Goal: Task Accomplishment & Management: Manage account settings

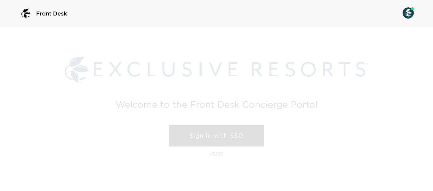
click at [228, 133] on link "Sign in with SSO" at bounding box center [216, 135] width 95 height 21
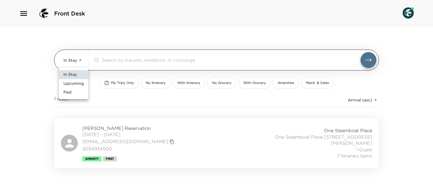
click at [73, 62] on body "Front Desk In Stay In-Stay ​ My Trips Only No Itinerary With Itinerary No Groce…" at bounding box center [216, 95] width 433 height 191
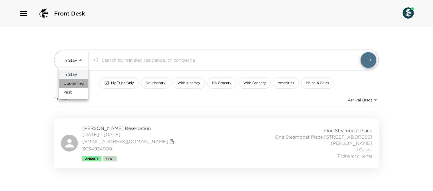
click at [79, 84] on span "Upcoming" at bounding box center [73, 84] width 20 height 6
type input "Upcoming"
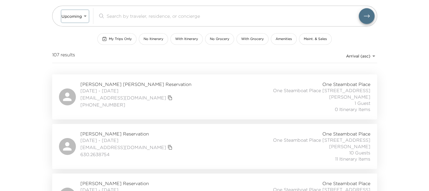
scroll to position [45, 0]
click at [167, 132] on div "Tim McLaughlin Reservation 09/05/2025 - 09/11/2025 tmi33077@gmail.com 630.26387…" at bounding box center [214, 146] width 311 height 32
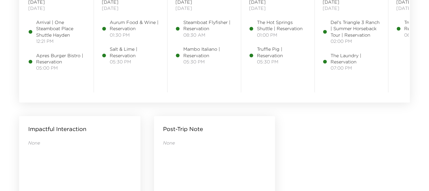
scroll to position [496, 0]
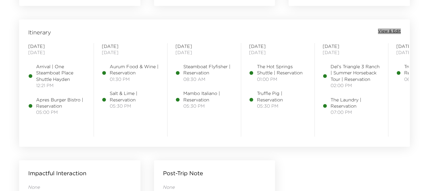
click at [385, 30] on span "View & Edit" at bounding box center [389, 31] width 23 height 6
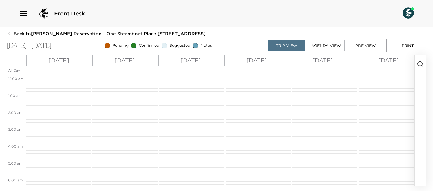
scroll to position [144, 0]
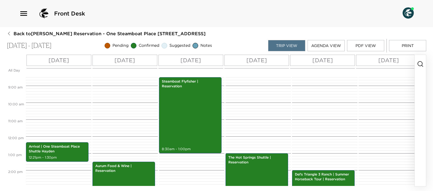
click at [425, 69] on button "button" at bounding box center [420, 120] width 11 height 131
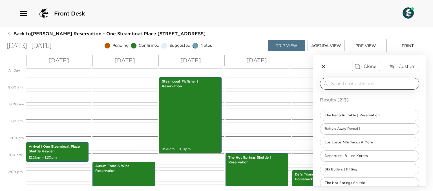
click at [354, 88] on div "​" at bounding box center [369, 84] width 99 height 12
click at [344, 83] on input "search" at bounding box center [374, 83] width 86 height 6
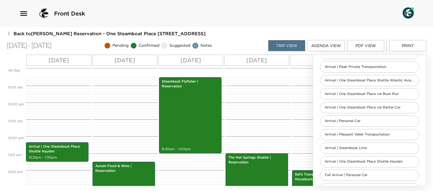
scroll to position [76, 0]
type input "arr"
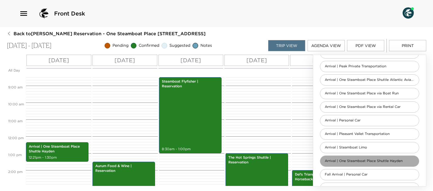
click at [377, 159] on span "Arrival | One Steamboat Place Shuttle Hayden" at bounding box center [363, 161] width 87 height 5
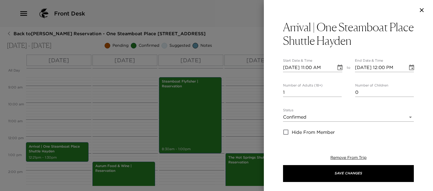
type textarea "Your shuttle driver will meet you in baggage claim once you have landed, and wi…"
click at [313, 69] on input "[DATE] 11:00 AM" at bounding box center [307, 67] width 49 height 9
type input "[DATE] 08:03 PM"
type input "[DATE] 09:03 PM"
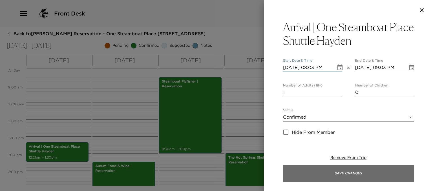
type input "[DATE] 08:03 PM"
click at [337, 173] on button "Save Changes" at bounding box center [348, 173] width 131 height 17
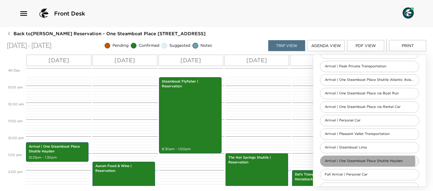
click at [358, 162] on span "Arrival | One Steamboat Place Shuttle Hayden" at bounding box center [363, 161] width 87 height 5
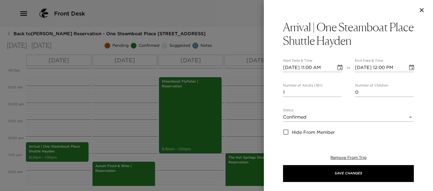
click at [294, 65] on input "[DATE] 11:00 AM" at bounding box center [307, 67] width 49 height 9
type input "[DATE] 11:00 AM"
type input "[DATE] 12:00 PM"
type input "[DATE] 11:25 AM"
click at [390, 68] on input "[DATE] 12:00 PM" at bounding box center [379, 67] width 49 height 9
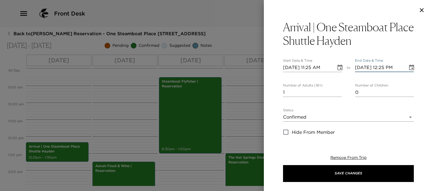
type input "[DATE] 12:25 PM"
drag, startPoint x: 300, startPoint y: 95, endPoint x: 261, endPoint y: 91, distance: 38.8
click at [261, 91] on div "Arrival | One Steamboat Place Shuttle [PERSON_NAME] Start Date & Time [DATE] 11…" at bounding box center [216, 95] width 433 height 191
type input "2"
click at [283, 165] on button "Save Changes" at bounding box center [348, 173] width 131 height 17
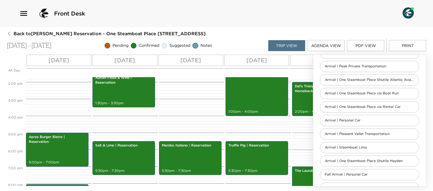
scroll to position [233, 0]
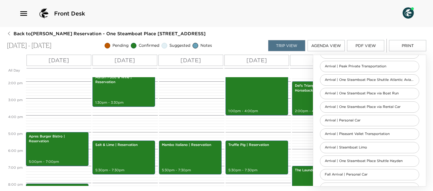
click at [190, 138] on div "Steamboat Flyfisher | Reservation 8:30am - 1:00pm Mambo Italiano | Reservation …" at bounding box center [191, 48] width 64 height 406
click at [188, 147] on p "Mambo Italiano | Reservation" at bounding box center [190, 145] width 57 height 5
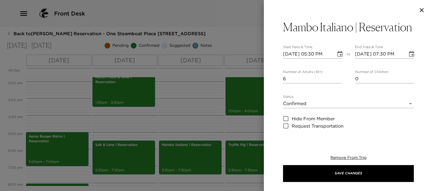
click at [293, 59] on input "[DATE] 05:30 PM" at bounding box center [307, 54] width 49 height 9
type input "[DATE] 05:30 PM"
click at [389, 59] on input "[DATE] 06:30 PM" at bounding box center [379, 54] width 49 height 9
type input "[DATE] 07:30 PM"
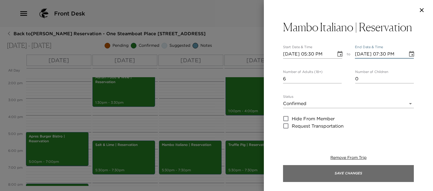
click at [350, 181] on button "Save Changes" at bounding box center [348, 173] width 131 height 17
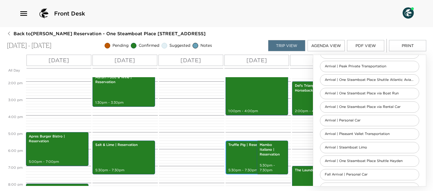
click at [235, 157] on div "Truffle Pig | Reservation 5:30pm - 7:30pm" at bounding box center [252, 158] width 50 height 32
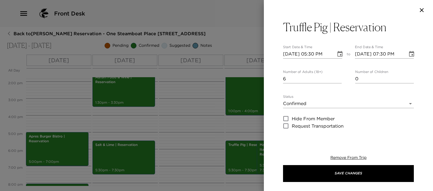
click at [294, 55] on input "[DATE] 05:30 PM" at bounding box center [307, 54] width 49 height 9
type input "[DATE] 07:00 PM"
click at [385, 54] on input "[DATE] 07:30 PM" at bounding box center [379, 54] width 49 height 9
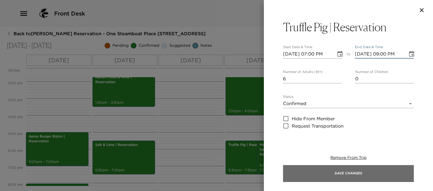
type input "[DATE] 09:00 PM"
click at [339, 172] on button "Save Changes" at bounding box center [348, 173] width 131 height 17
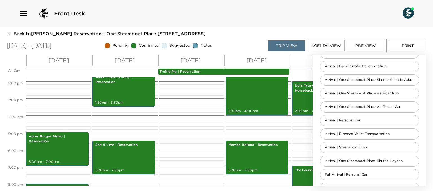
click at [205, 71] on p "Truffle Pig | Reservation" at bounding box center [224, 71] width 129 height 5
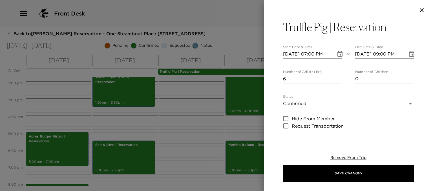
click at [363, 50] on input "[DATE] 09:00 PM" at bounding box center [379, 54] width 49 height 9
type input "[DATE] 09:00 PM"
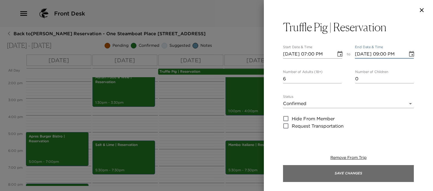
click at [328, 167] on button "Save Changes" at bounding box center [348, 173] width 131 height 17
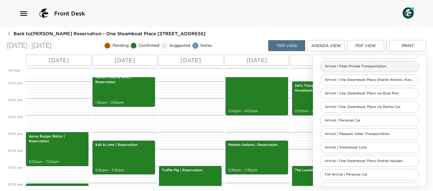
scroll to position [0, 0]
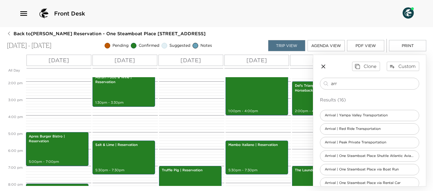
drag, startPoint x: 347, startPoint y: 84, endPoint x: 261, endPoint y: 79, distance: 85.3
click at [264, 80] on div "All Day [DATE] [DATE] [DATE] [DATE] [DATE] [DATE] [DATE] 12:00 AM 1:00 AM 2:00 …" at bounding box center [217, 121] width 420 height 132
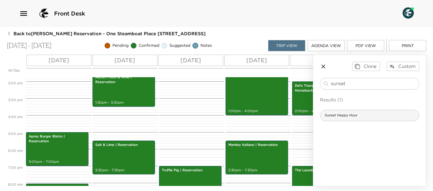
type input "sunset"
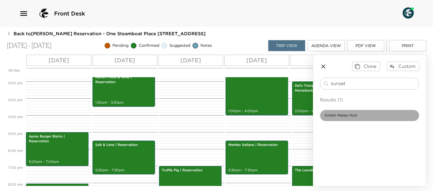
click at [345, 116] on span "Sunset Happy Hour" at bounding box center [341, 115] width 42 height 5
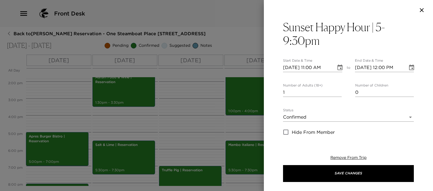
click at [294, 68] on input "[DATE] 11:00 AM" at bounding box center [307, 67] width 49 height 9
type input "[DATE] 11:00 AM"
type input "[DATE] 12:00 PM"
click at [311, 70] on input "[DATE] 11:00 AM" at bounding box center [307, 67] width 49 height 9
type input "[DATE] 05:00 PM"
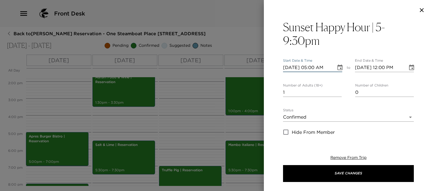
type input "[DATE] 06:00 PM"
type input "[DATE] 05:00 PM"
click at [381, 66] on input "[DATE] 06:00 PM" at bounding box center [379, 67] width 49 height 9
type input "[DATE] 09:30 PM"
drag, startPoint x: 326, startPoint y: 95, endPoint x: 274, endPoint y: 96, distance: 51.6
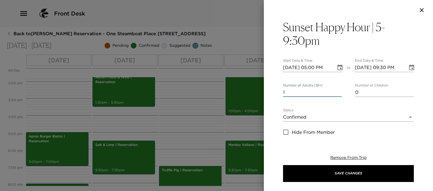
click at [274, 96] on div "Sunset Happy Hour | 5-9:30pm Start Date & Time [DATE] 05:00 PM to End Date & Ti…" at bounding box center [348, 78] width 169 height 117
type input "6"
click at [289, 112] on label "Status" at bounding box center [288, 110] width 10 height 5
click at [294, 118] on body "Front Desk Back to [PERSON_NAME] Reservation - One Steamboat Place [STREET_ADDR…" at bounding box center [216, 95] width 433 height 191
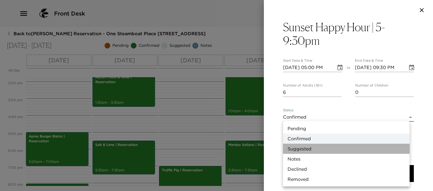
click at [300, 147] on li "Suggested" at bounding box center [346, 149] width 127 height 10
type input "Suggestion"
type textarea "A signature Steamboat experience you won’t want to miss and one that will keep …"
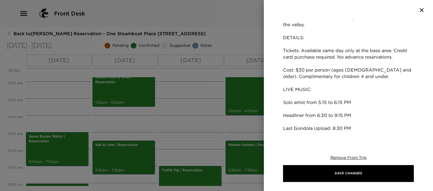
scroll to position [172, 0]
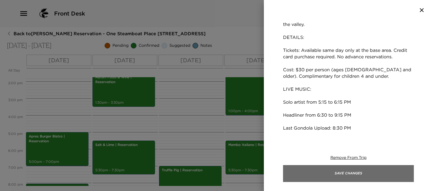
click at [316, 171] on button "Save Changes" at bounding box center [348, 173] width 131 height 17
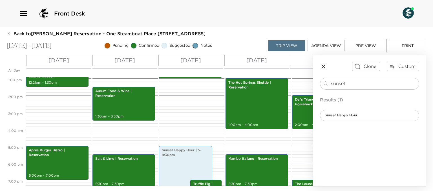
scroll to position [188, 0]
